Goal: Information Seeking & Learning: Learn about a topic

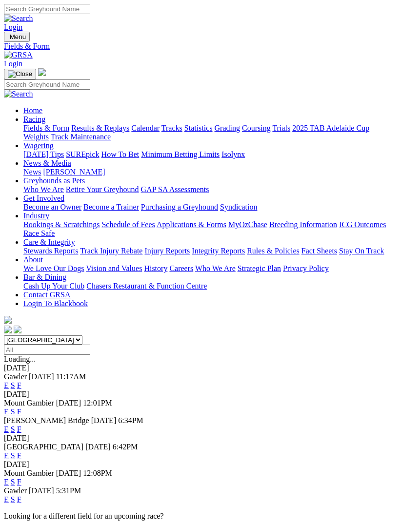
scroll to position [124, 0]
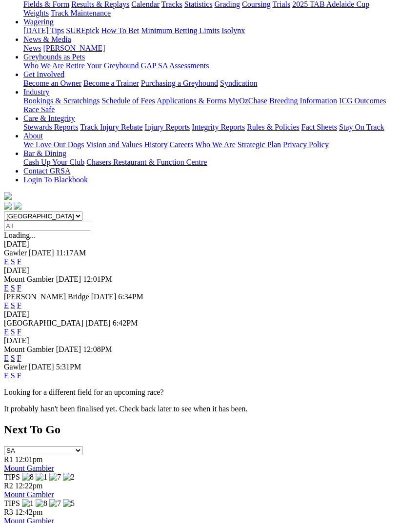
click at [21, 372] on link "F" at bounding box center [19, 376] width 4 height 8
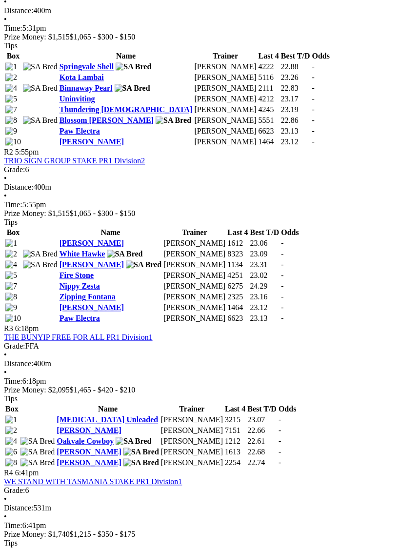
scroll to position [530, 0]
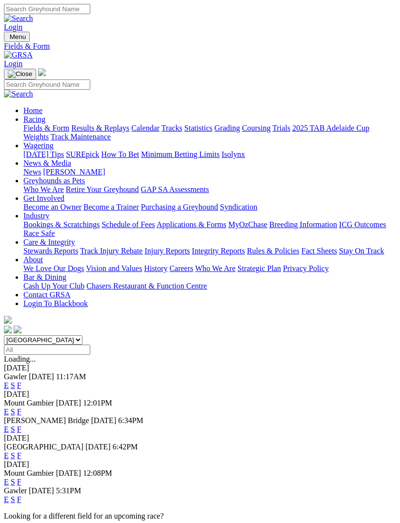
scroll to position [155, 0]
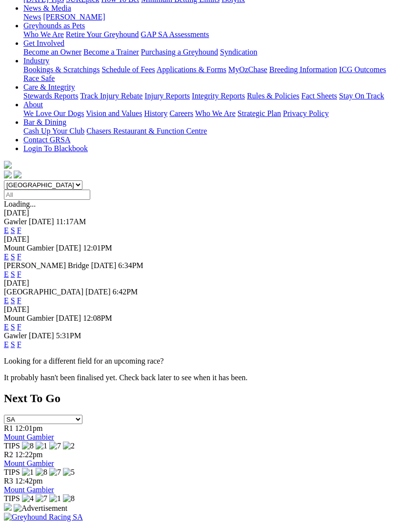
click at [21, 297] on link "F" at bounding box center [19, 301] width 4 height 8
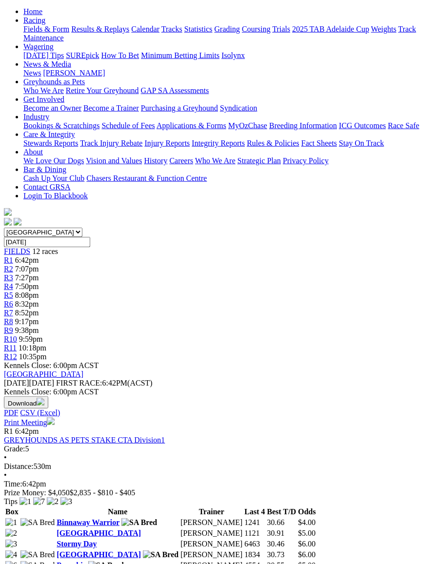
scroll to position [100, 0]
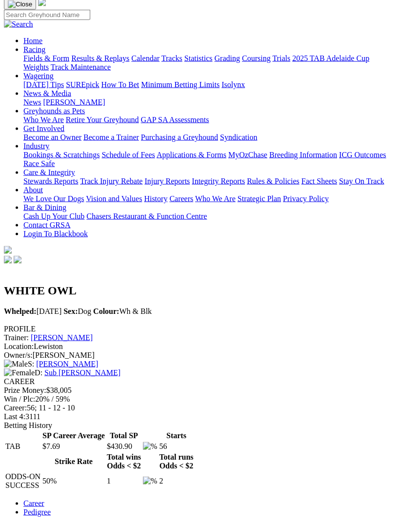
scroll to position [70, 0]
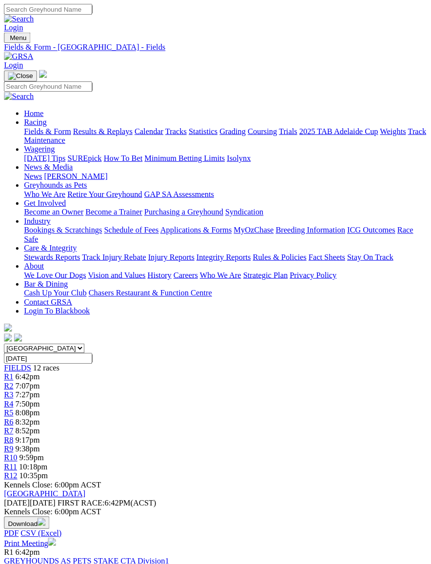
scroll to position [142, 2]
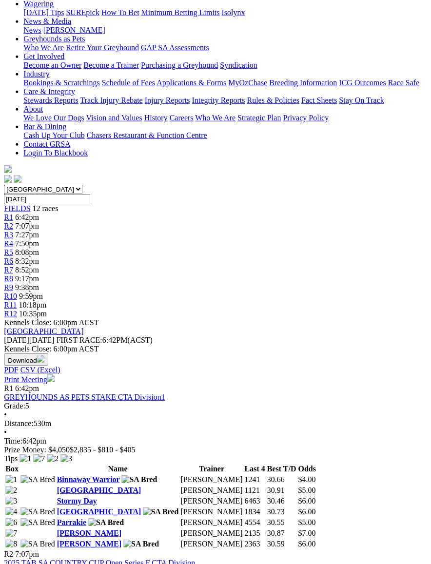
click at [60, 476] on link "Binnaway Warrior" at bounding box center [88, 480] width 63 height 8
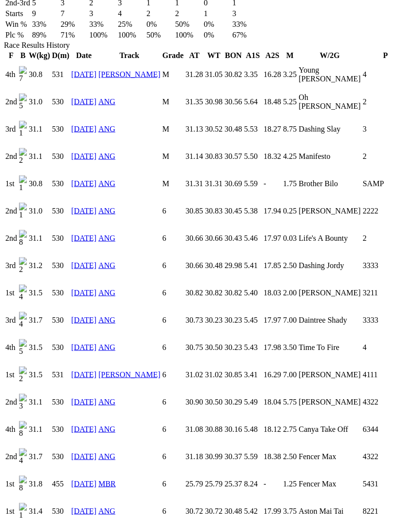
scroll to position [684, 0]
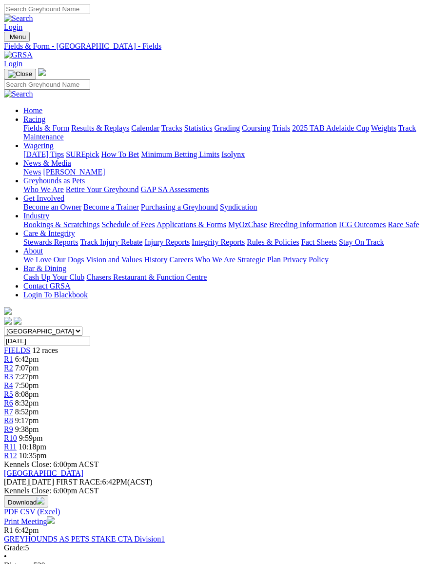
scroll to position [150, 4]
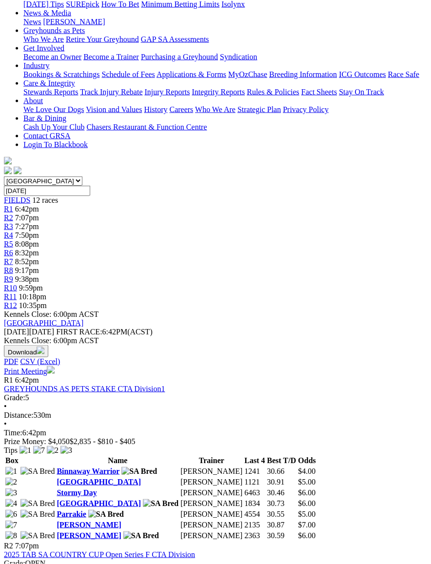
click at [60, 478] on link "Trentino" at bounding box center [99, 482] width 84 height 8
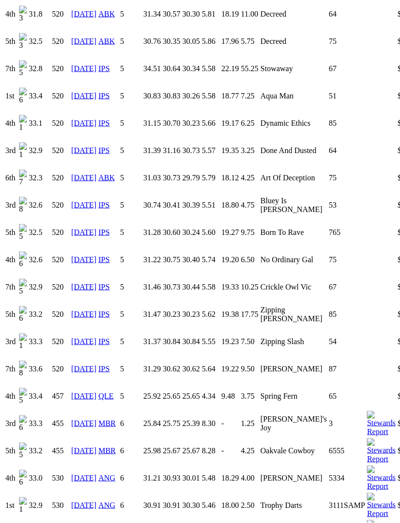
scroll to position [901, 0]
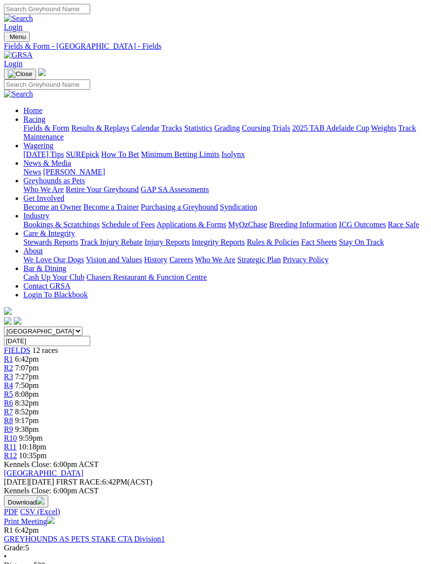
scroll to position [159, 6]
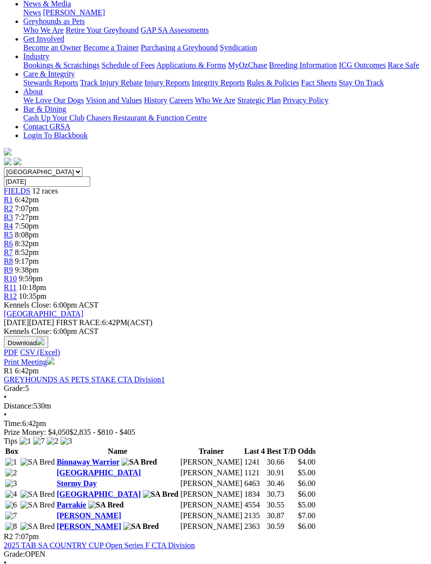
click at [57, 480] on link "Stormy Day" at bounding box center [77, 484] width 40 height 8
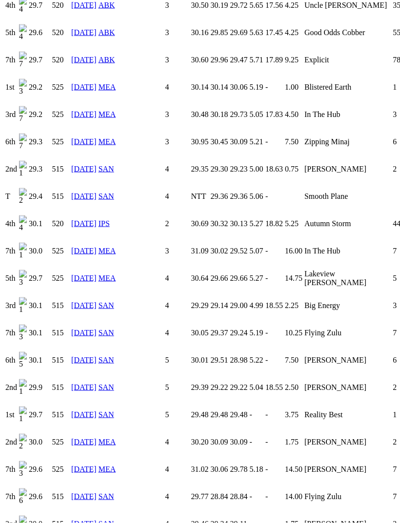
scroll to position [1388, 0]
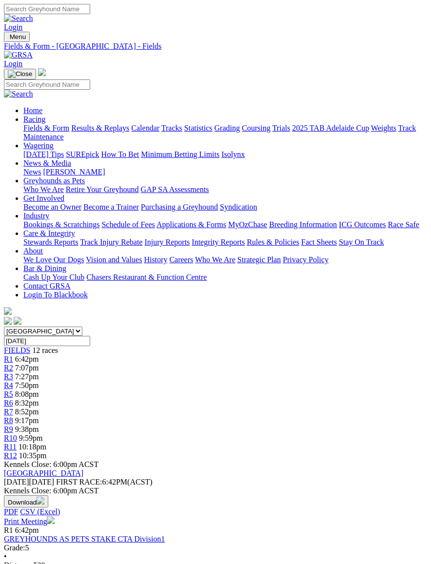
scroll to position [167, 6]
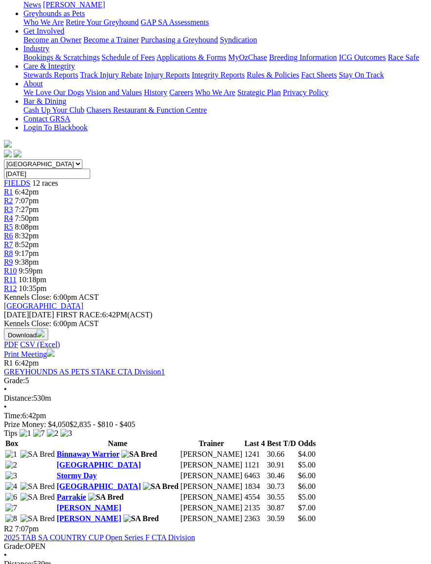
click at [57, 483] on link "[GEOGRAPHIC_DATA]" at bounding box center [99, 487] width 84 height 8
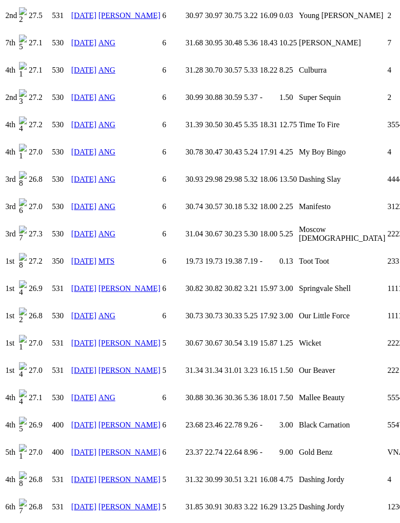
scroll to position [776, 0]
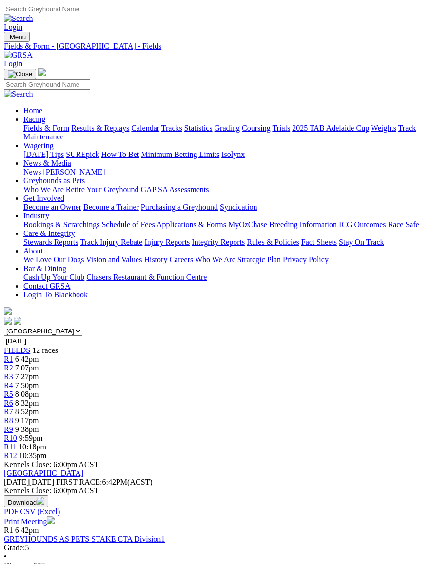
scroll to position [176, 6]
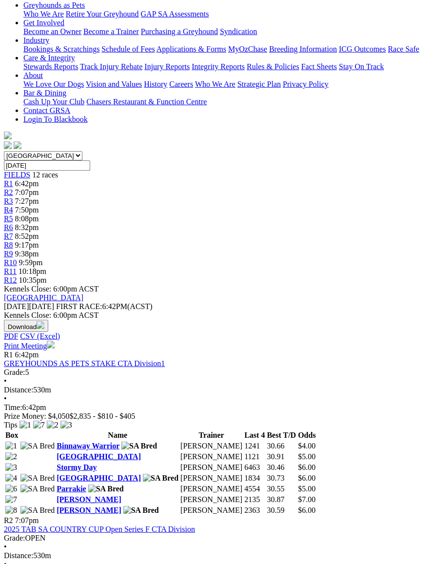
click at [57, 496] on link "Ritza Wotton" at bounding box center [89, 500] width 64 height 8
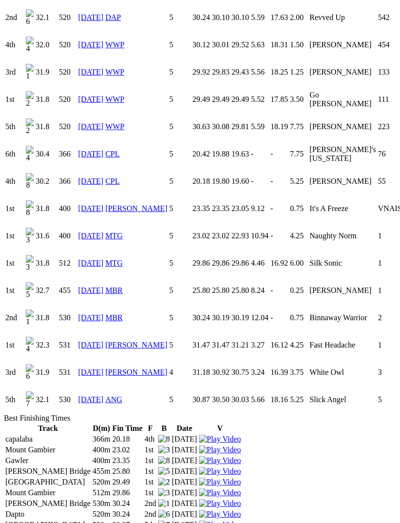
scroll to position [1066, 0]
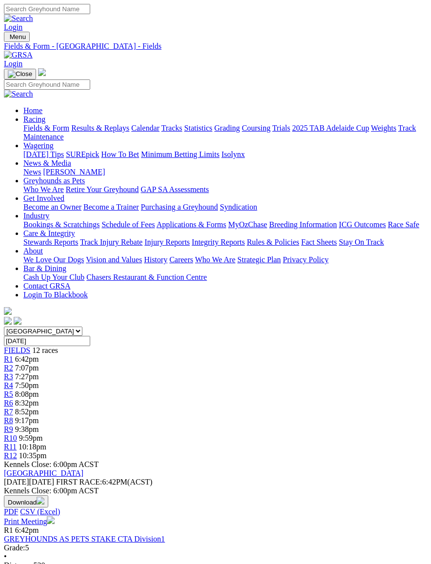
scroll to position [184, 6]
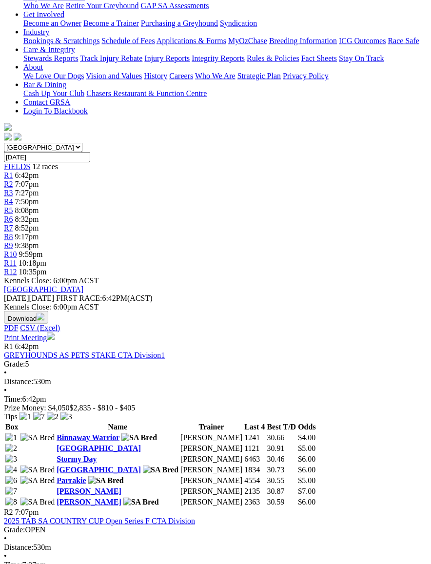
click at [57, 498] on link "[PERSON_NAME]" at bounding box center [89, 502] width 64 height 8
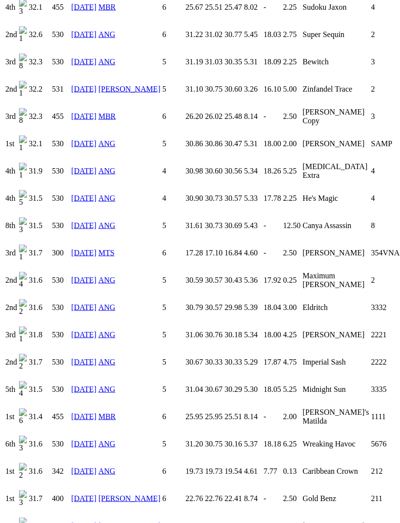
scroll to position [1344, 0]
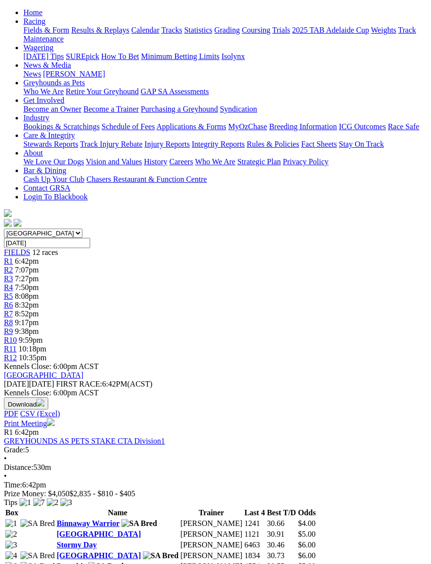
scroll to position [98, 6]
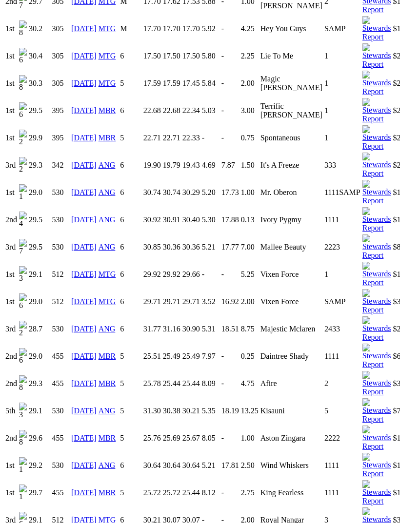
scroll to position [746, 0]
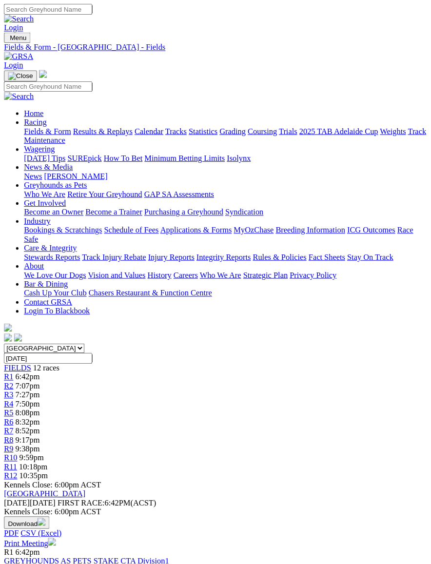
scroll to position [106, 6]
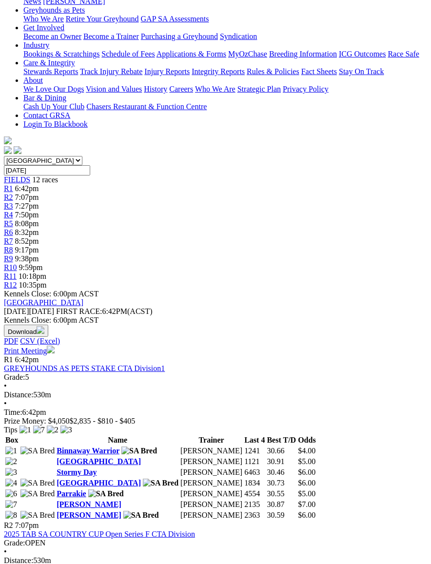
scroll to position [171, 6]
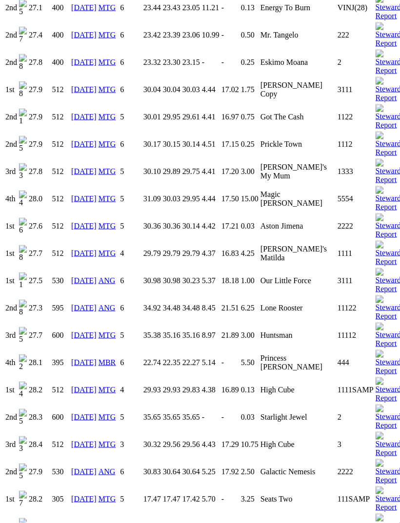
scroll to position [1004, 0]
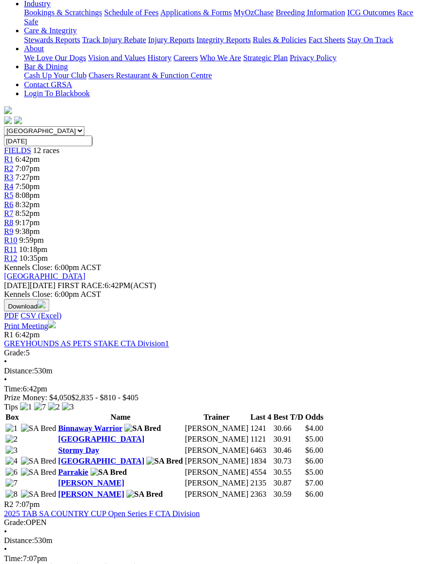
scroll to position [213, 6]
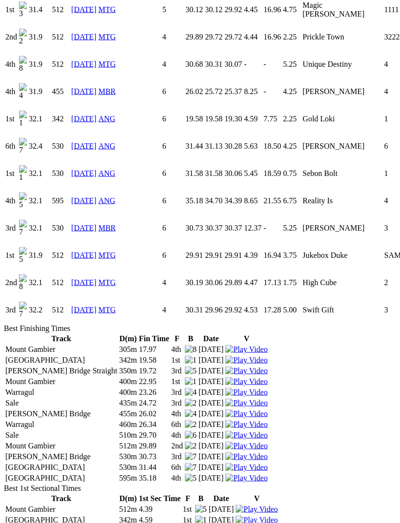
scroll to position [1735, 0]
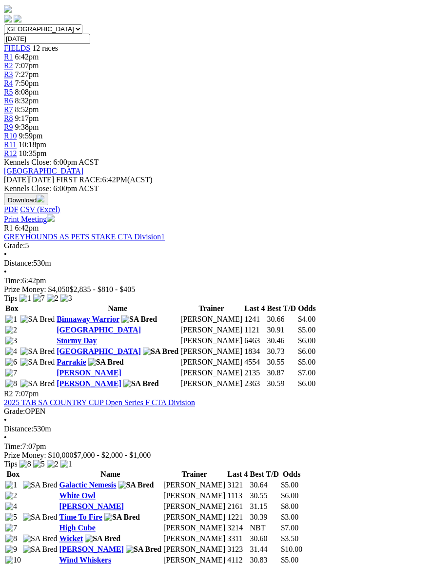
scroll to position [396, 6]
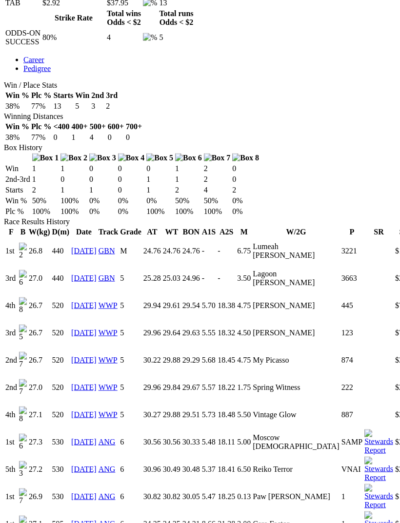
scroll to position [514, 0]
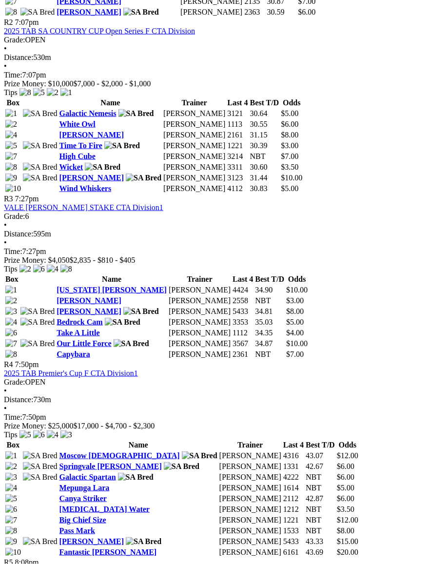
scroll to position [685, 6]
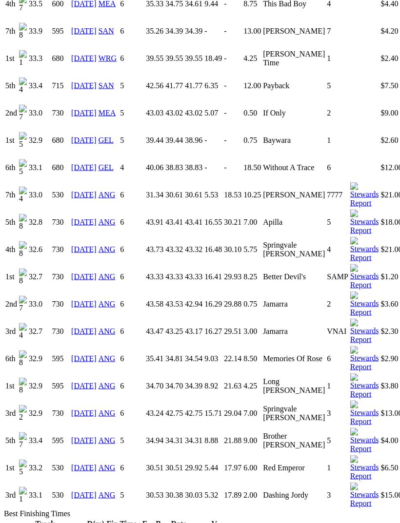
scroll to position [1417, 0]
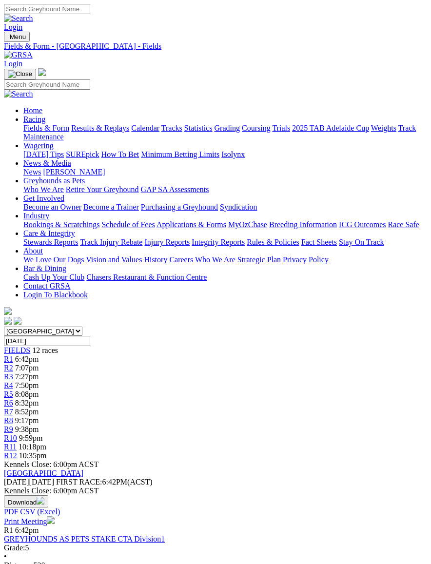
scroll to position [728, 6]
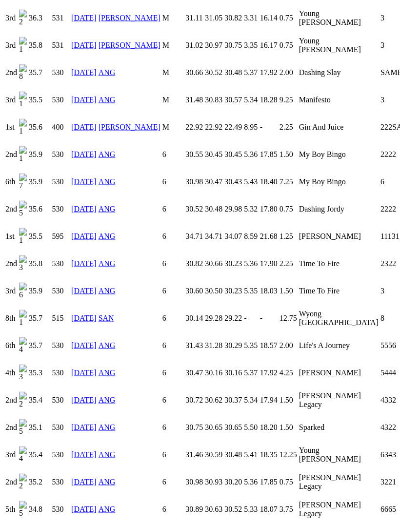
scroll to position [857, 0]
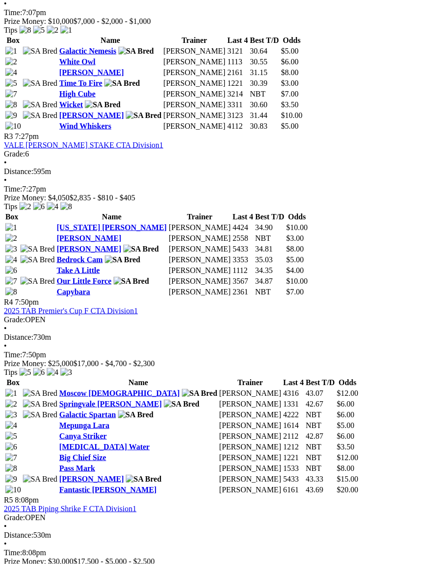
scroll to position [742, 6]
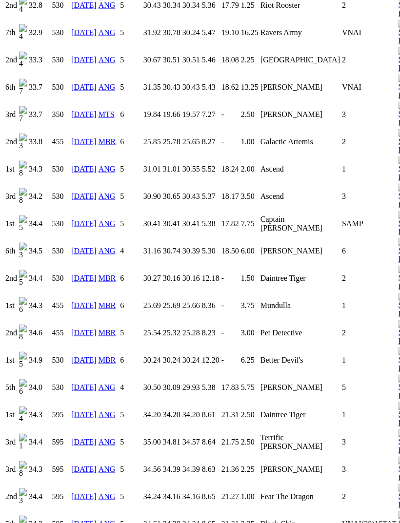
scroll to position [1062, 0]
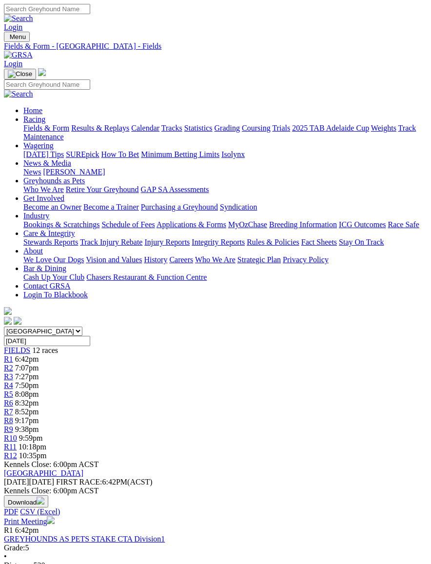
scroll to position [784, 6]
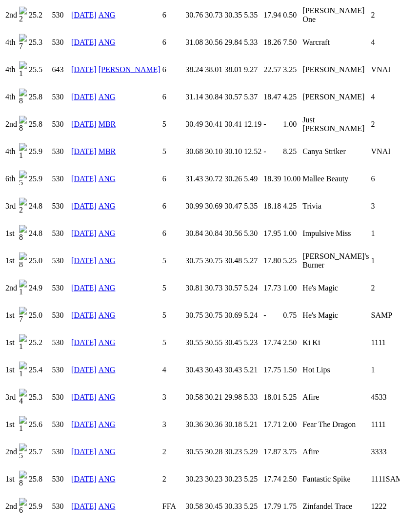
scroll to position [1187, 0]
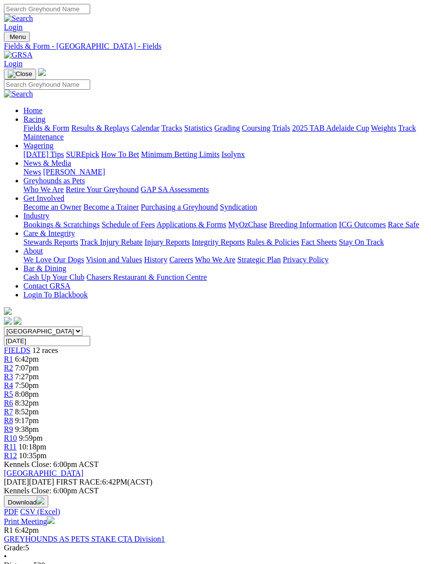
scroll to position [793, 6]
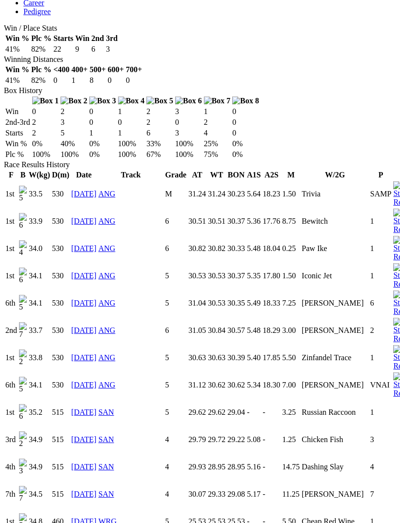
scroll to position [543, 0]
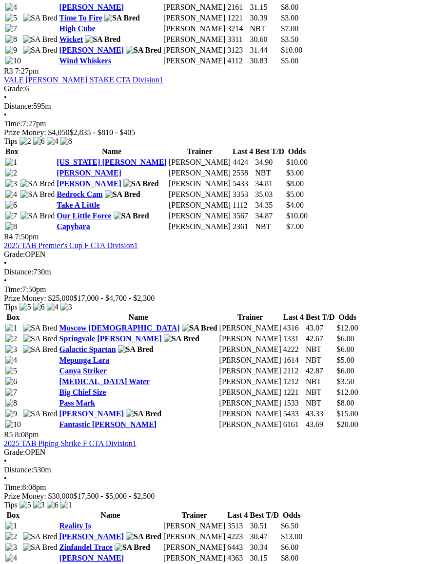
scroll to position [782, 6]
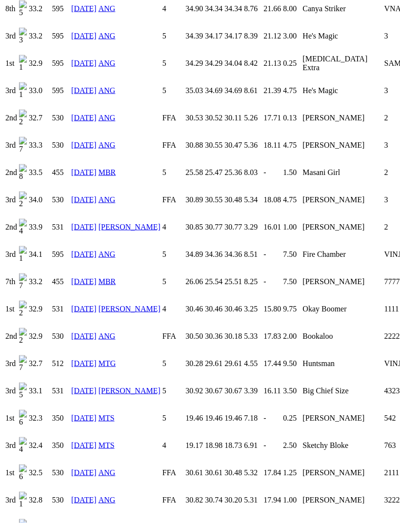
scroll to position [1726, 0]
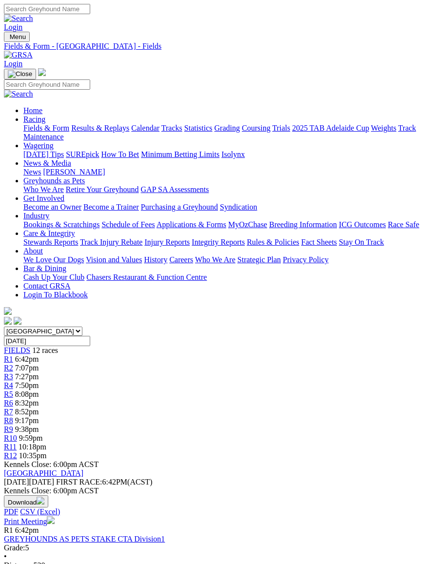
scroll to position [791, 6]
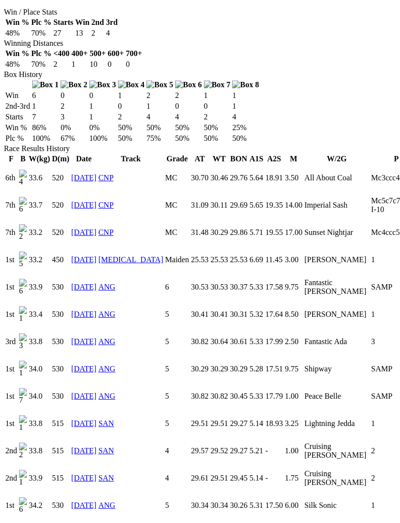
scroll to position [580, 0]
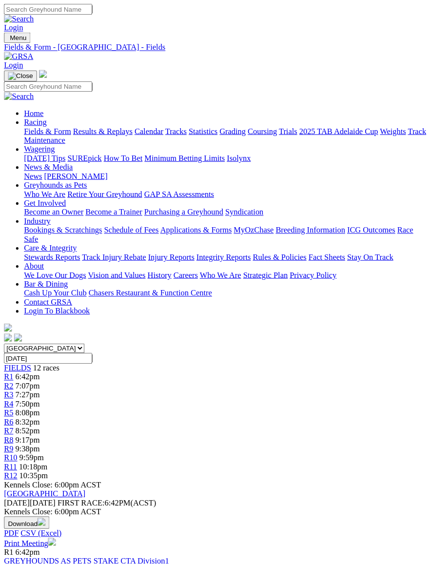
scroll to position [800, 6]
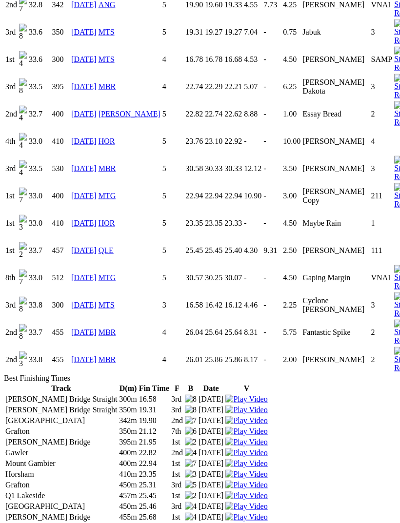
scroll to position [1662, 0]
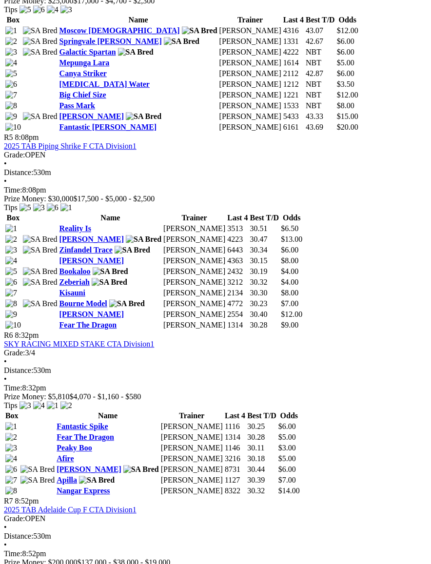
scroll to position [1103, 6]
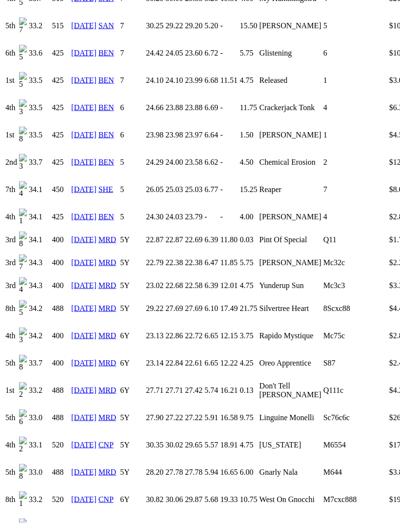
scroll to position [794, 0]
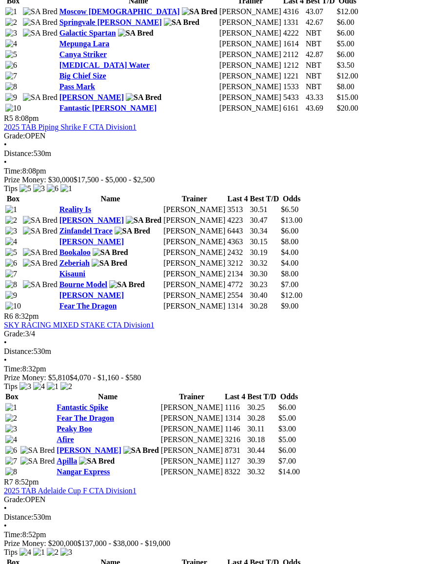
scroll to position [1119, 6]
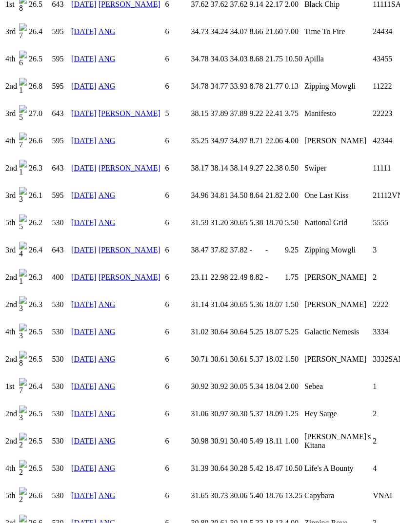
scroll to position [1827, 0]
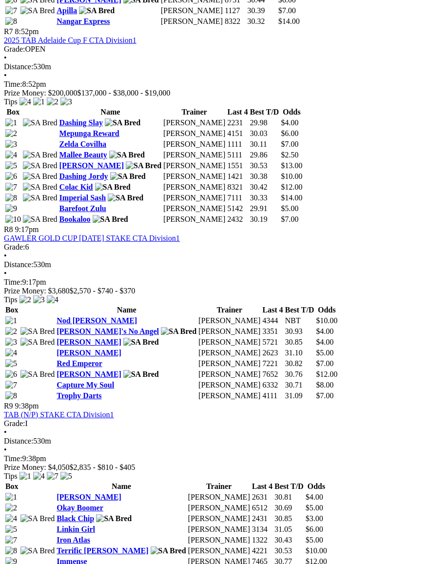
scroll to position [1598, 6]
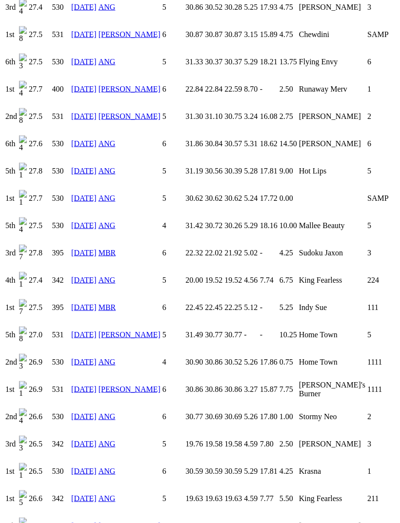
scroll to position [1059, 0]
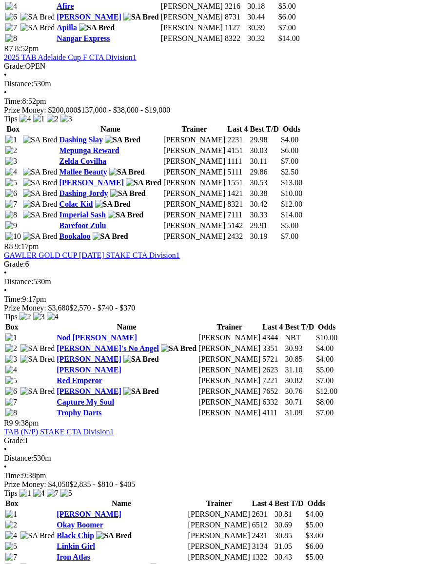
scroll to position [1553, 6]
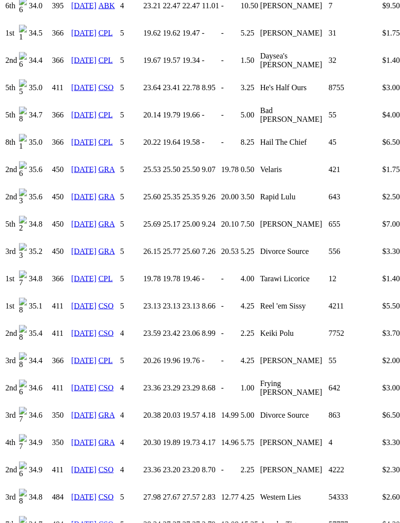
scroll to position [951, 0]
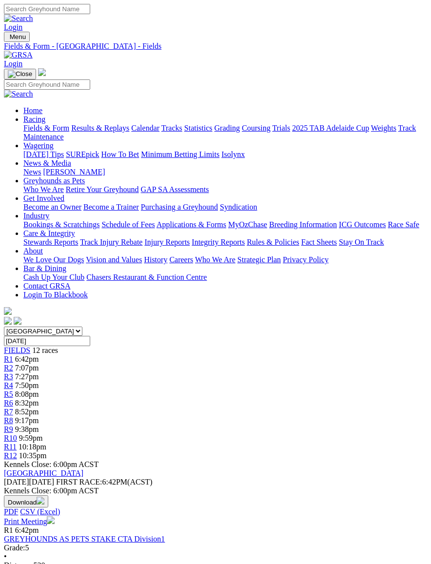
scroll to position [1596, 6]
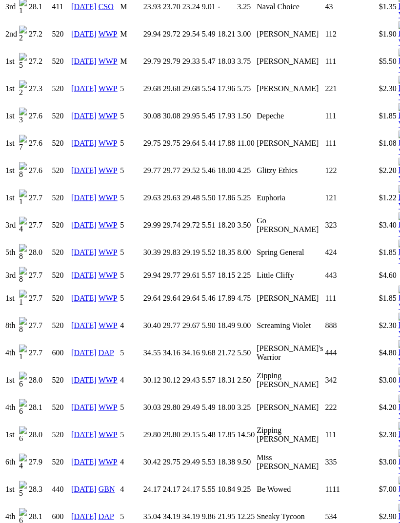
scroll to position [868, 0]
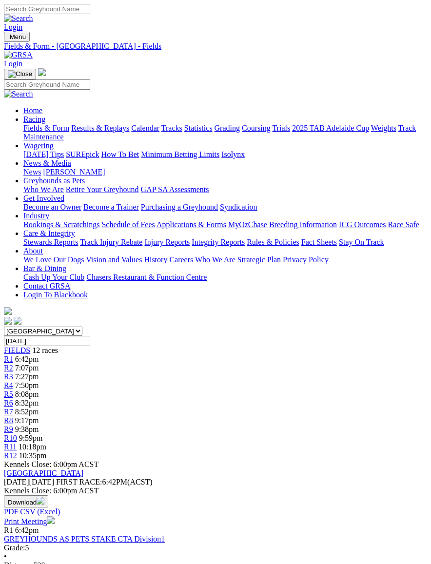
scroll to position [1606, 6]
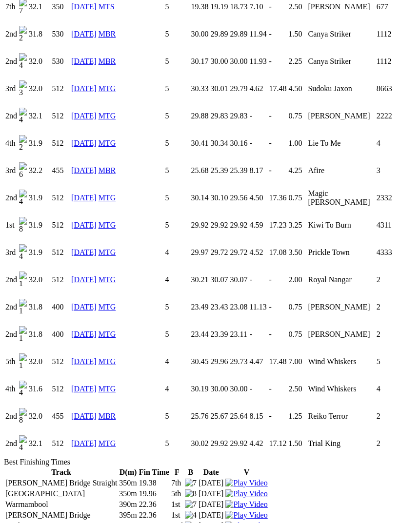
scroll to position [2546, 0]
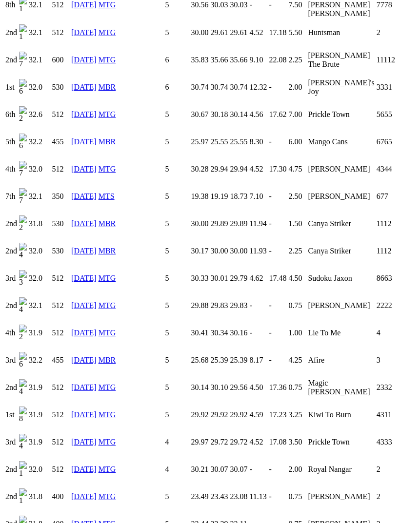
scroll to position [2311, 0]
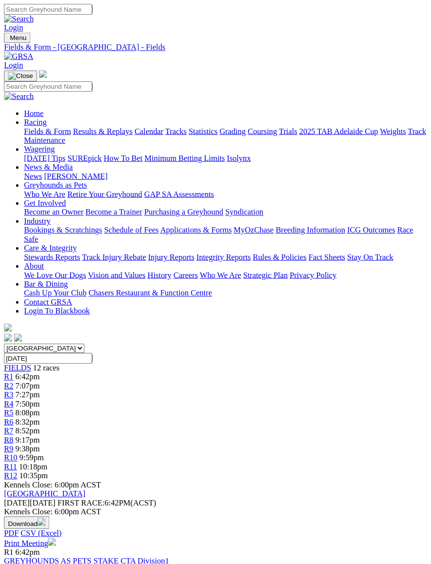
scroll to position [1615, 6]
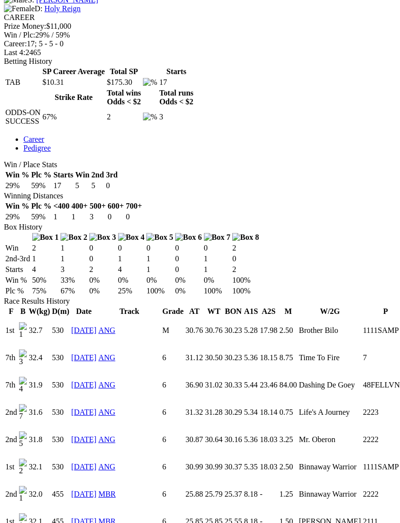
scroll to position [396, 0]
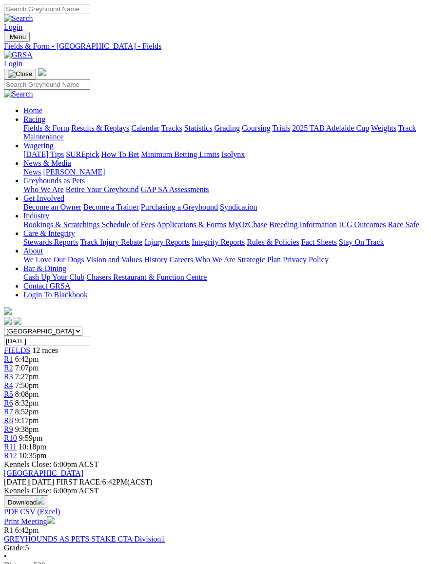
scroll to position [1624, 6]
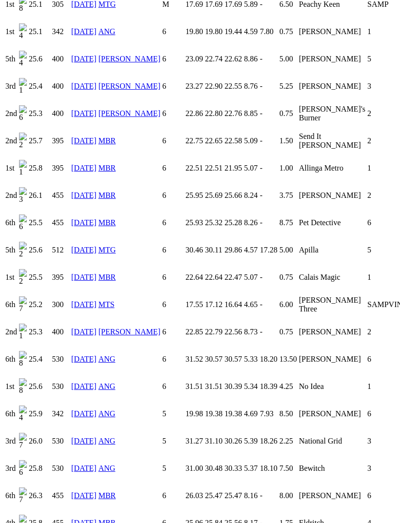
scroll to position [834, 0]
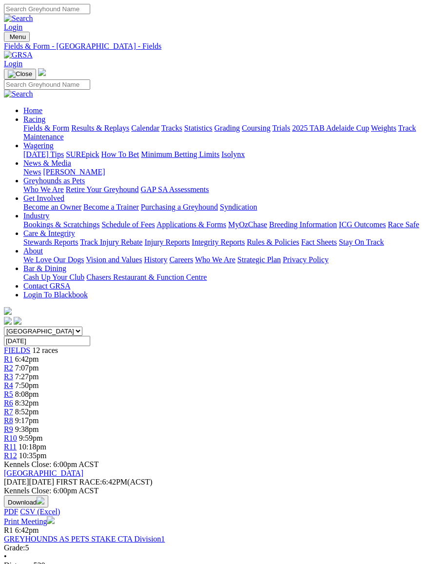
scroll to position [1633, 6]
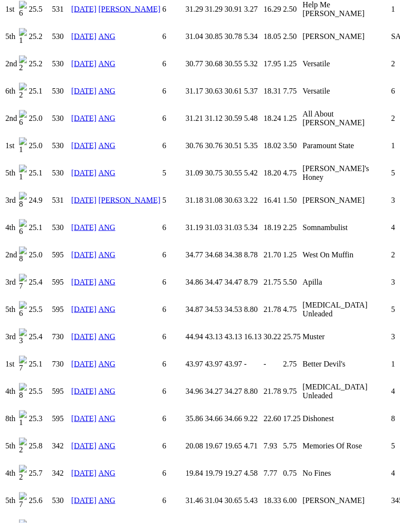
scroll to position [1186, 0]
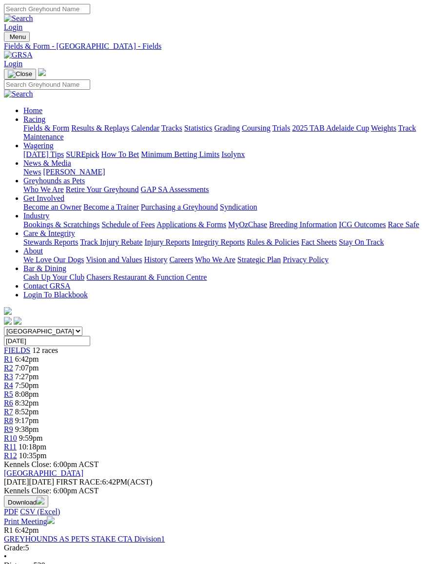
scroll to position [1643, 6]
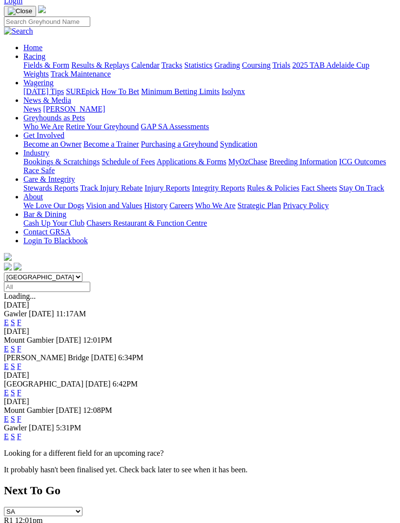
scroll to position [41, 0]
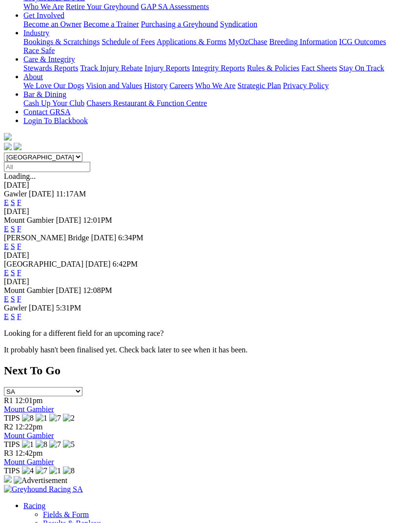
scroll to position [219, 0]
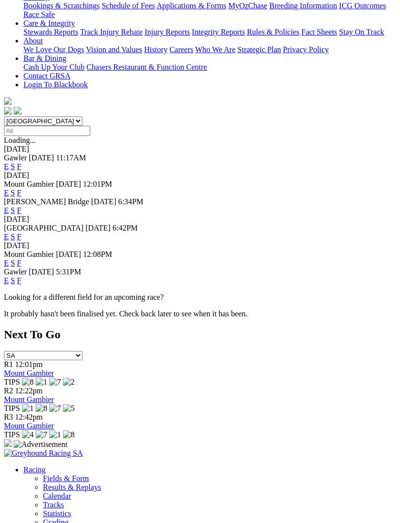
click at [21, 277] on link "F" at bounding box center [19, 281] width 4 height 8
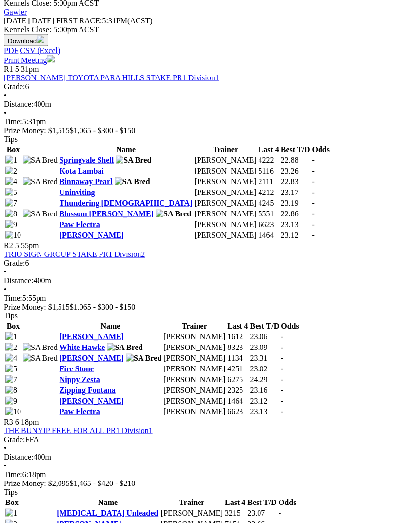
scroll to position [453, 0]
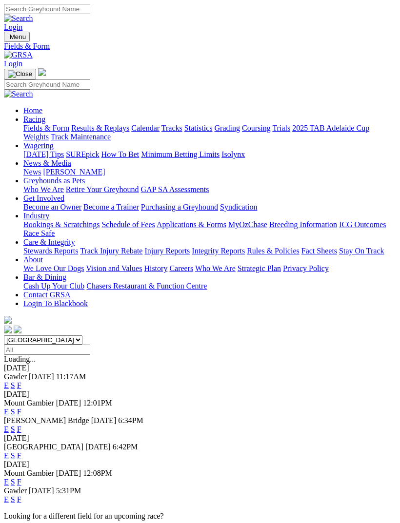
scroll to position [250, 0]
